Goal: Task Accomplishment & Management: Manage account settings

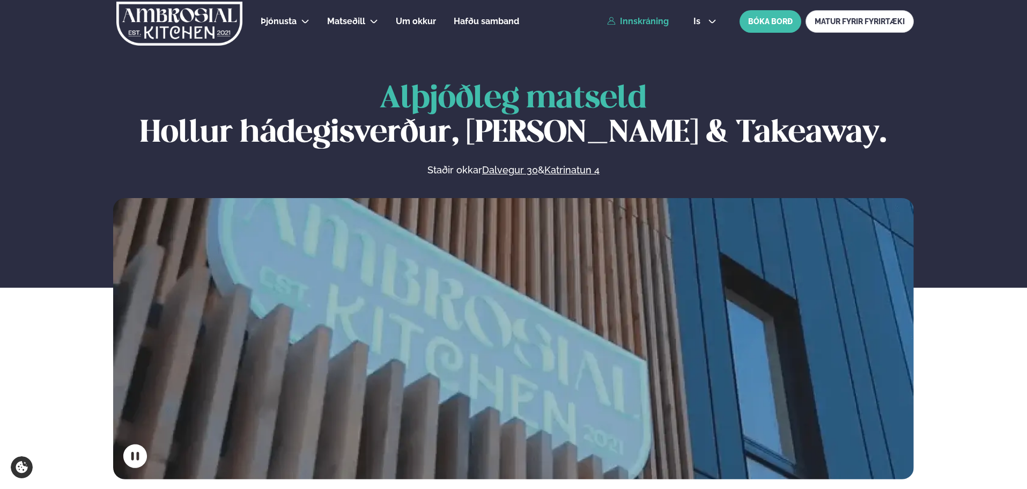
click at [657, 21] on link "Innskráning" at bounding box center [638, 22] width 62 height 10
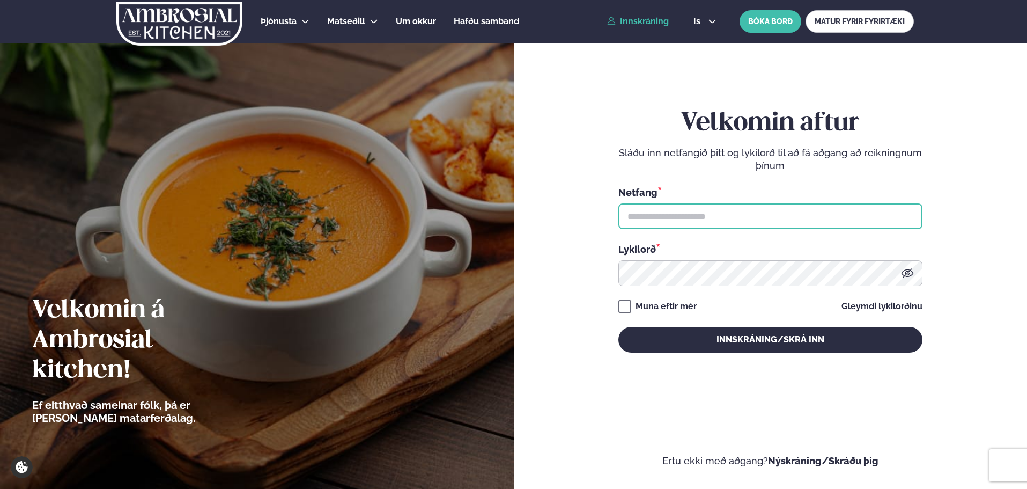
click at [685, 216] on input "text" at bounding box center [771, 216] width 304 height 26
type input "**********"
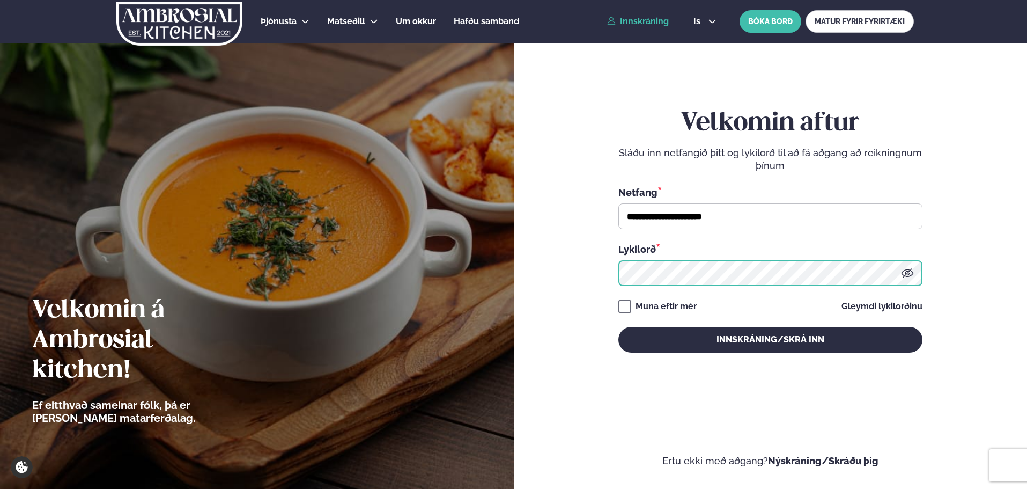
click at [619, 327] on button "Innskráning/Skrá inn" at bounding box center [771, 340] width 304 height 26
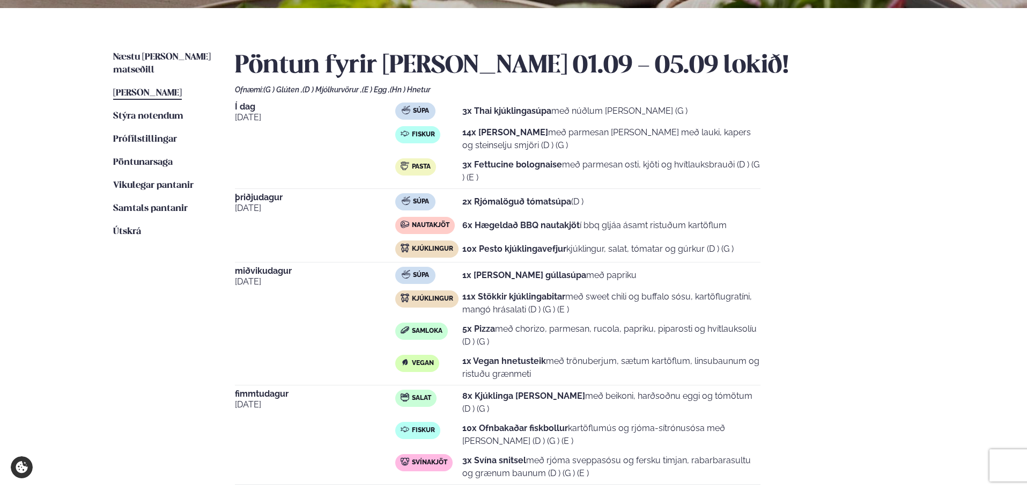
scroll to position [376, 0]
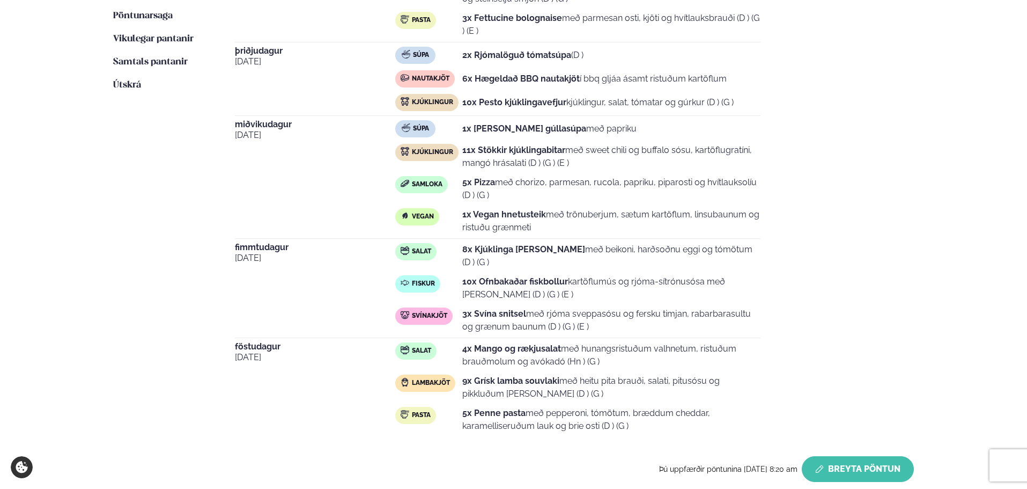
click at [858, 471] on button "Breyta Pöntun" at bounding box center [858, 469] width 112 height 26
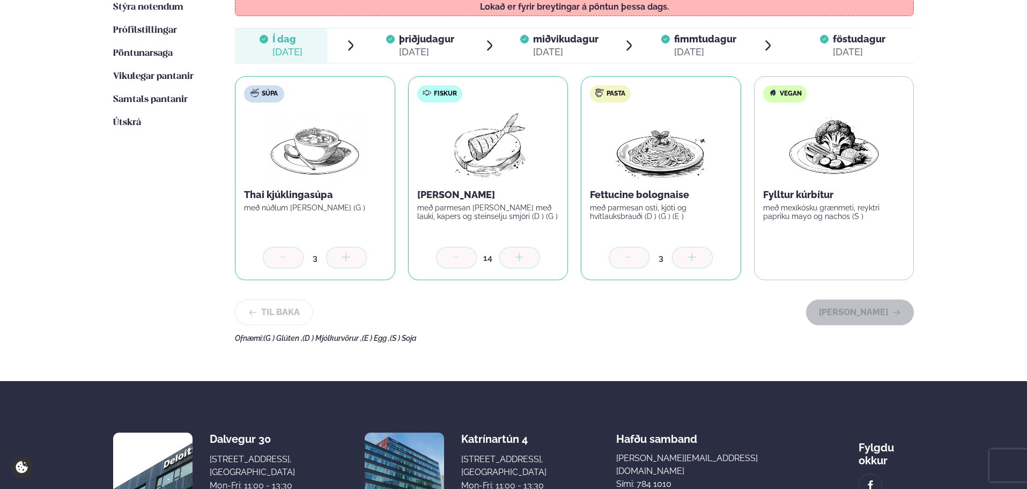
scroll to position [268, 0]
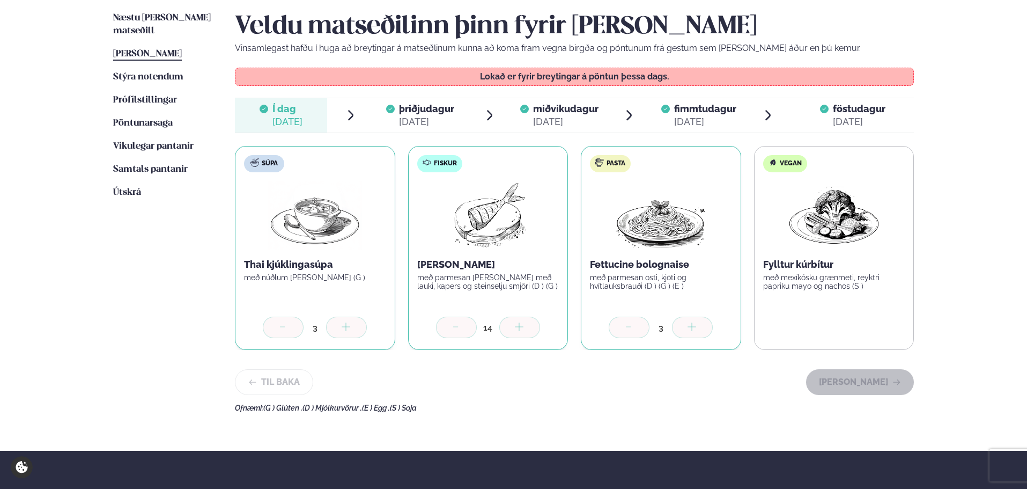
click at [422, 114] on span "þriðjudagur" at bounding box center [426, 108] width 55 height 11
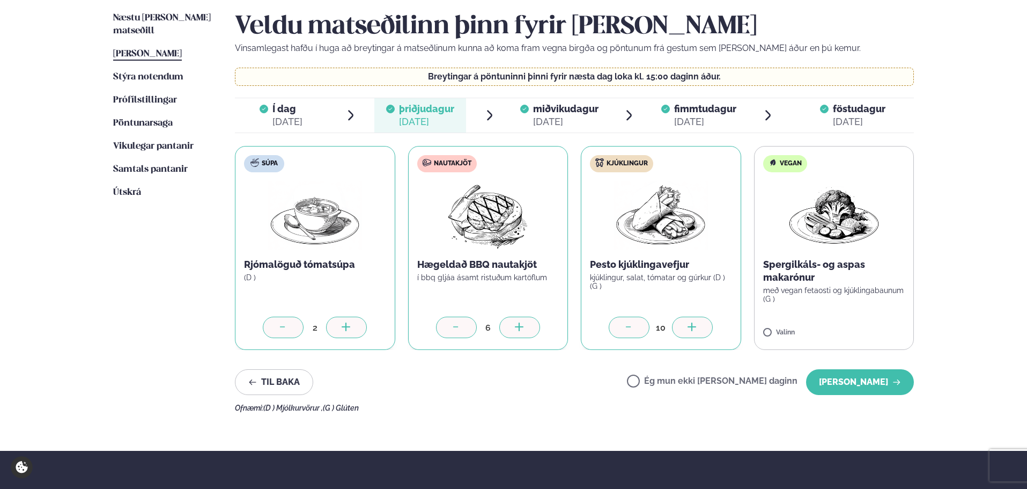
click at [684, 319] on div at bounding box center [692, 327] width 41 height 21
click at [855, 387] on button "[PERSON_NAME]" at bounding box center [860, 382] width 108 height 26
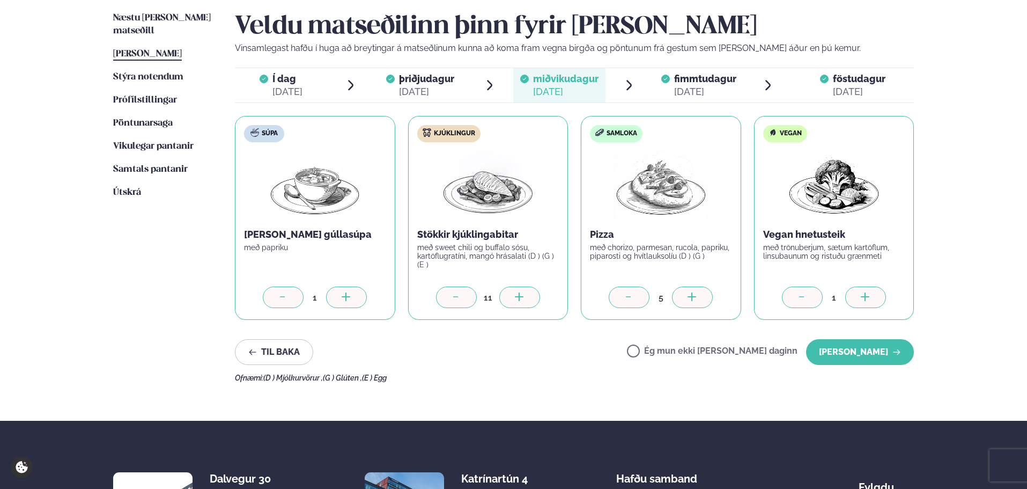
click at [518, 295] on icon at bounding box center [519, 297] width 11 height 11
click at [835, 348] on button "[PERSON_NAME]" at bounding box center [860, 352] width 108 height 26
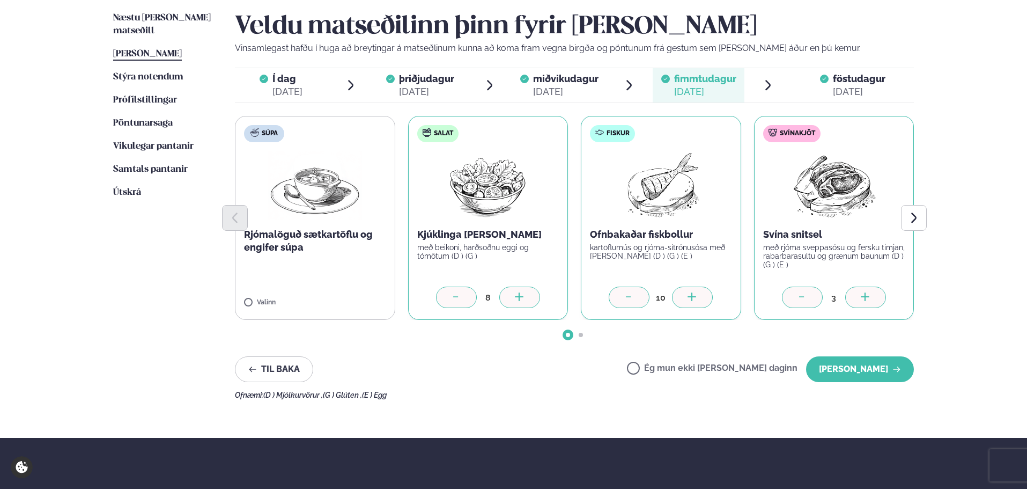
click at [705, 298] on div at bounding box center [692, 296] width 41 height 21
click at [839, 366] on button "[PERSON_NAME]" at bounding box center [860, 369] width 108 height 26
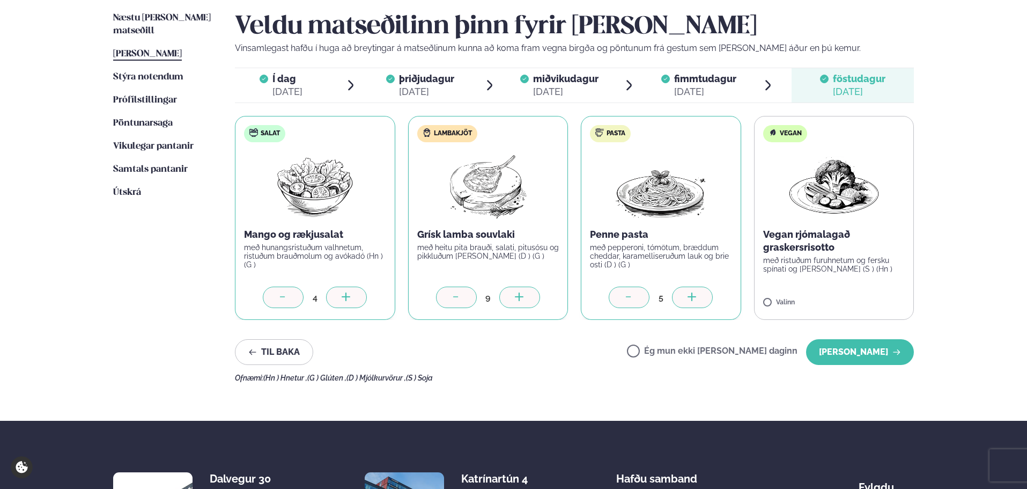
click at [525, 296] on icon at bounding box center [519, 297] width 11 height 11
click at [871, 356] on button "[PERSON_NAME]" at bounding box center [860, 352] width 108 height 26
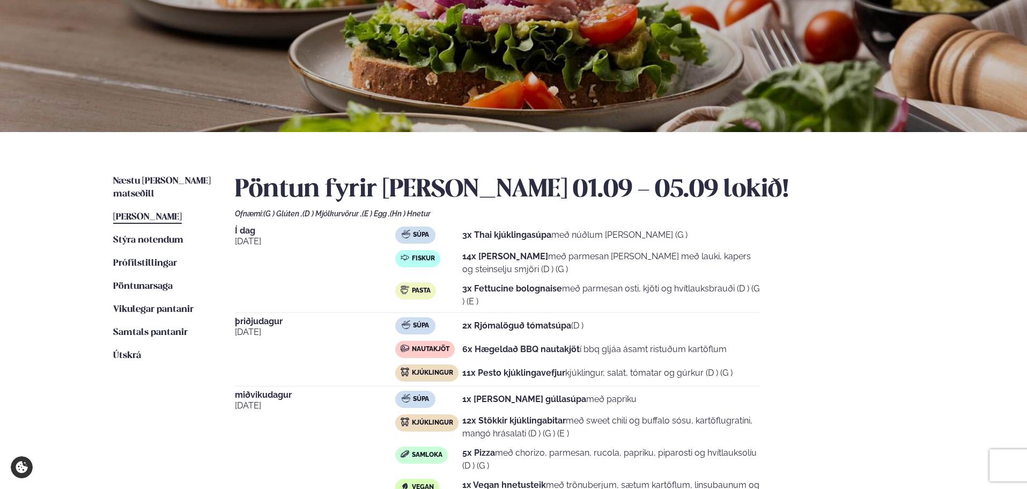
scroll to position [54, 0]
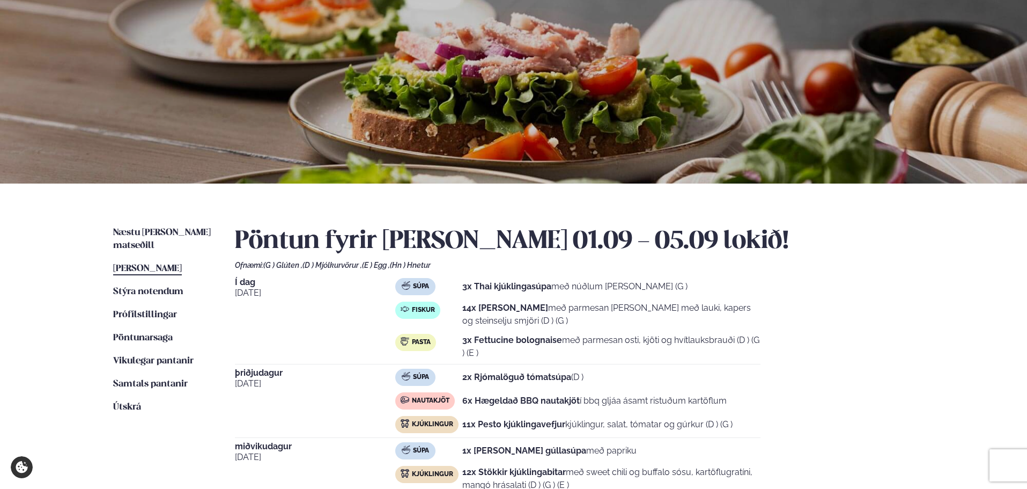
click at [84, 138] on div at bounding box center [513, 86] width 1027 height 194
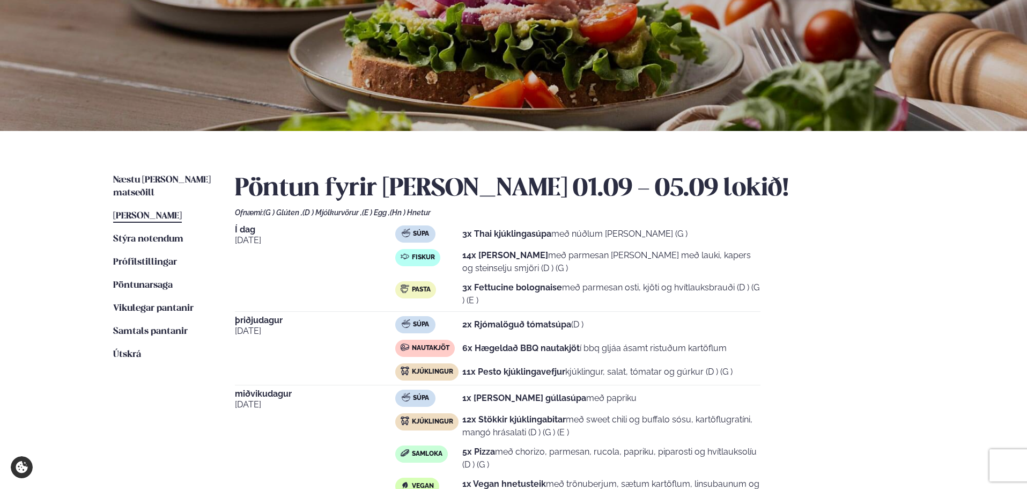
scroll to position [0, 0]
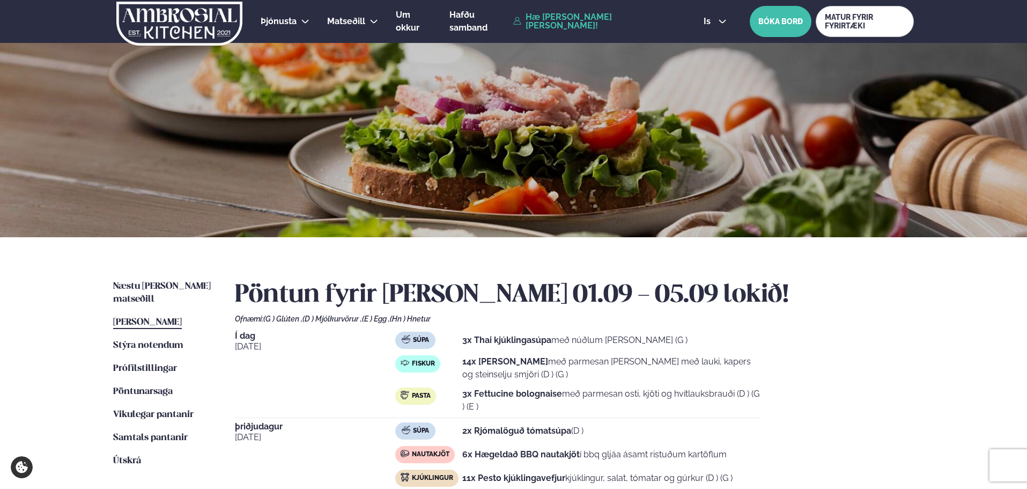
click at [580, 22] on link "Hæ [PERSON_NAME] [PERSON_NAME]!" at bounding box center [596, 21] width 166 height 17
click at [562, 28] on link "Hæ [PERSON_NAME] [PERSON_NAME]!" at bounding box center [596, 21] width 166 height 17
click at [562, 20] on link "Hæ [PERSON_NAME] [PERSON_NAME]!" at bounding box center [596, 21] width 166 height 17
